Goal: Navigation & Orientation: Find specific page/section

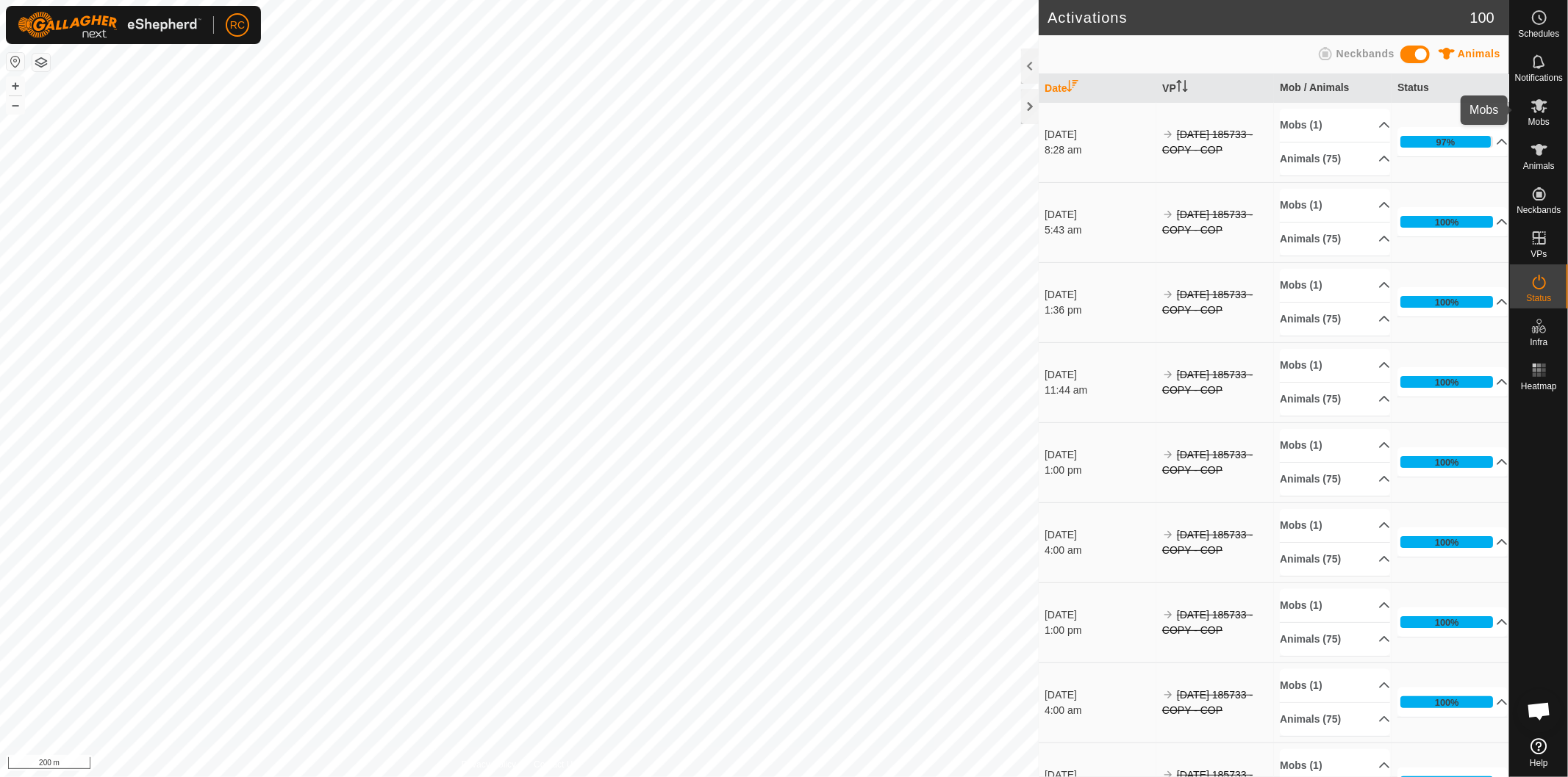
click at [1546, 103] on icon at bounding box center [1539, 106] width 16 height 14
